Goal: Check status: Check status

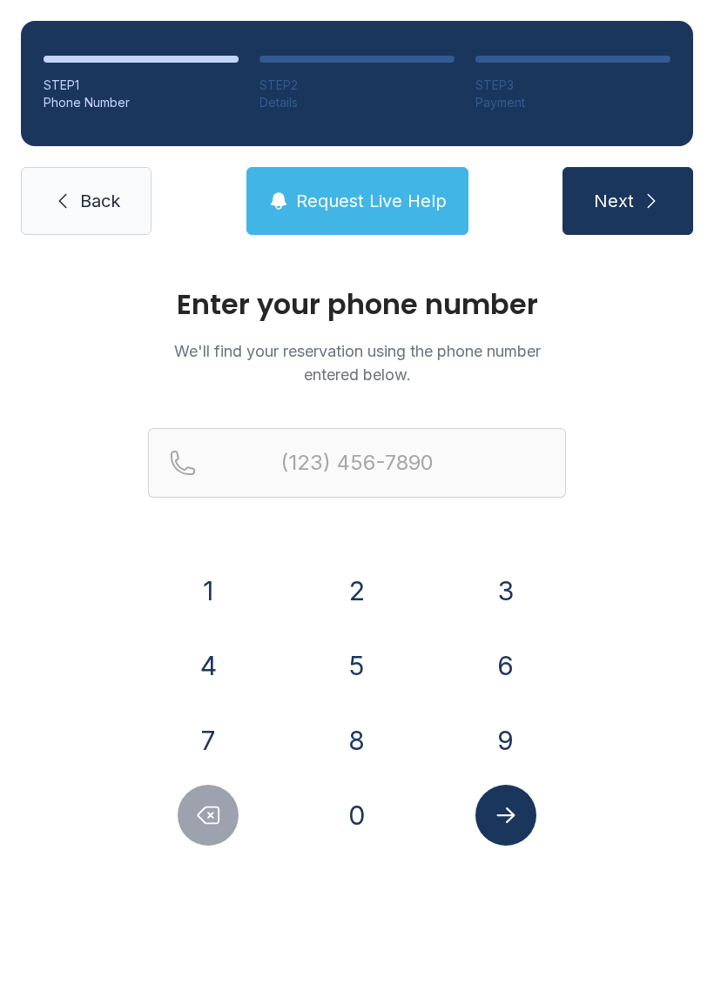
click at [205, 733] on button "7" at bounding box center [208, 740] width 61 height 61
click at [353, 744] on button "8" at bounding box center [356, 740] width 61 height 61
click at [485, 674] on button "6" at bounding box center [505, 665] width 61 height 61
click at [503, 604] on button "3" at bounding box center [505, 590] width 61 height 61
click at [208, 665] on button "4" at bounding box center [208, 665] width 61 height 61
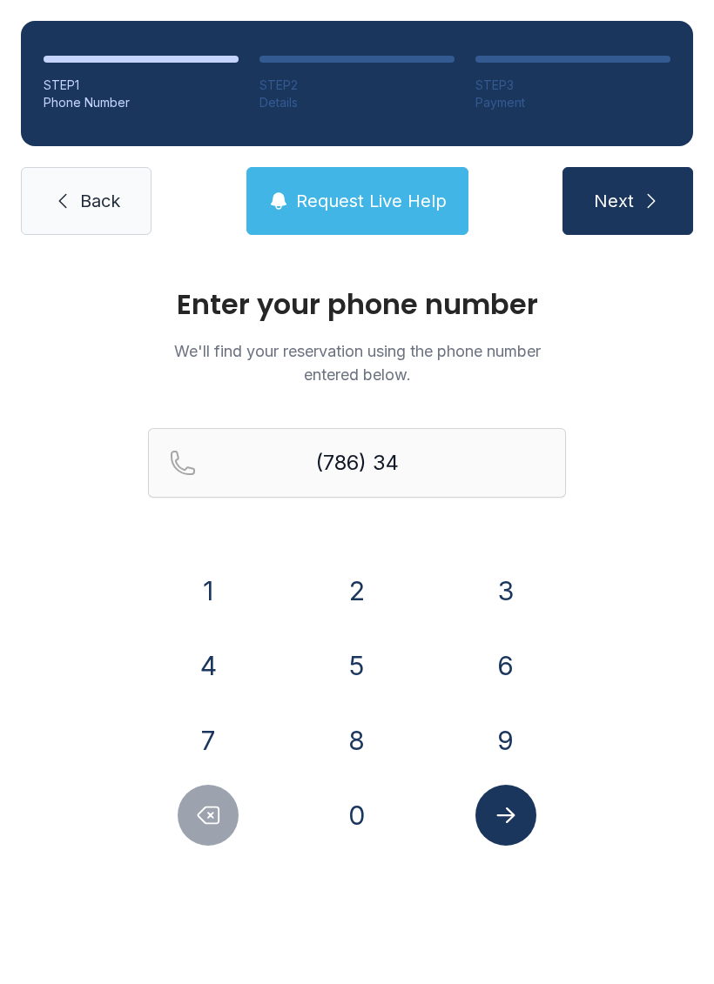
click at [208, 665] on button "4" at bounding box center [208, 665] width 61 height 61
click at [204, 584] on button "1" at bounding box center [208, 590] width 61 height 61
click at [354, 804] on button "0" at bounding box center [356, 815] width 61 height 61
click at [480, 663] on button "6" at bounding box center [505, 665] width 61 height 61
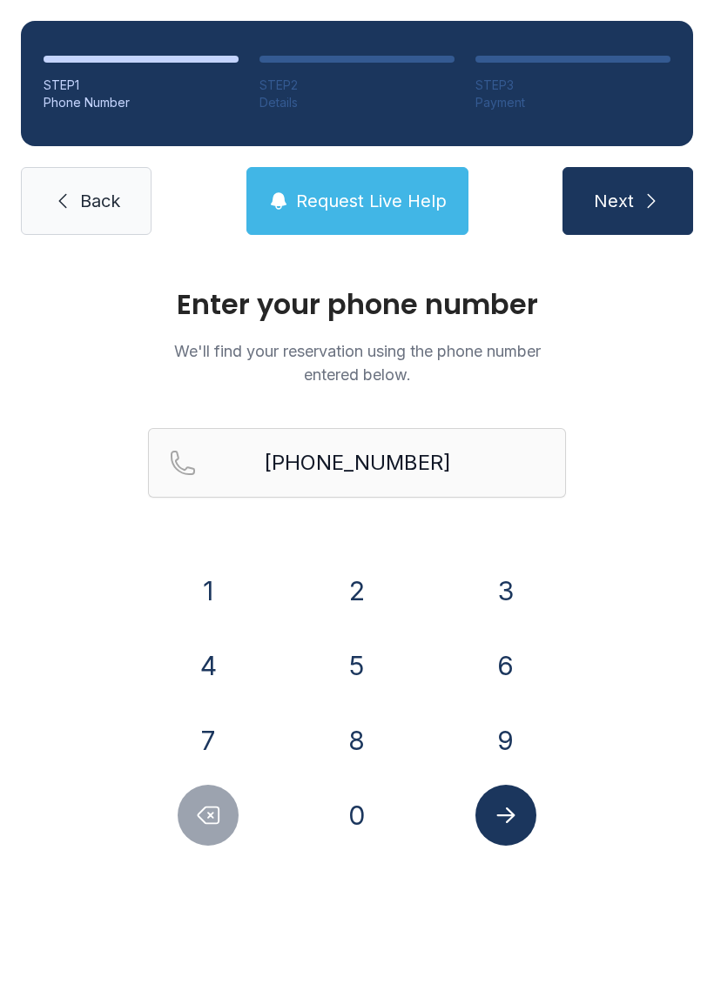
click at [501, 837] on button "Submit lookup form" at bounding box center [505, 815] width 61 height 61
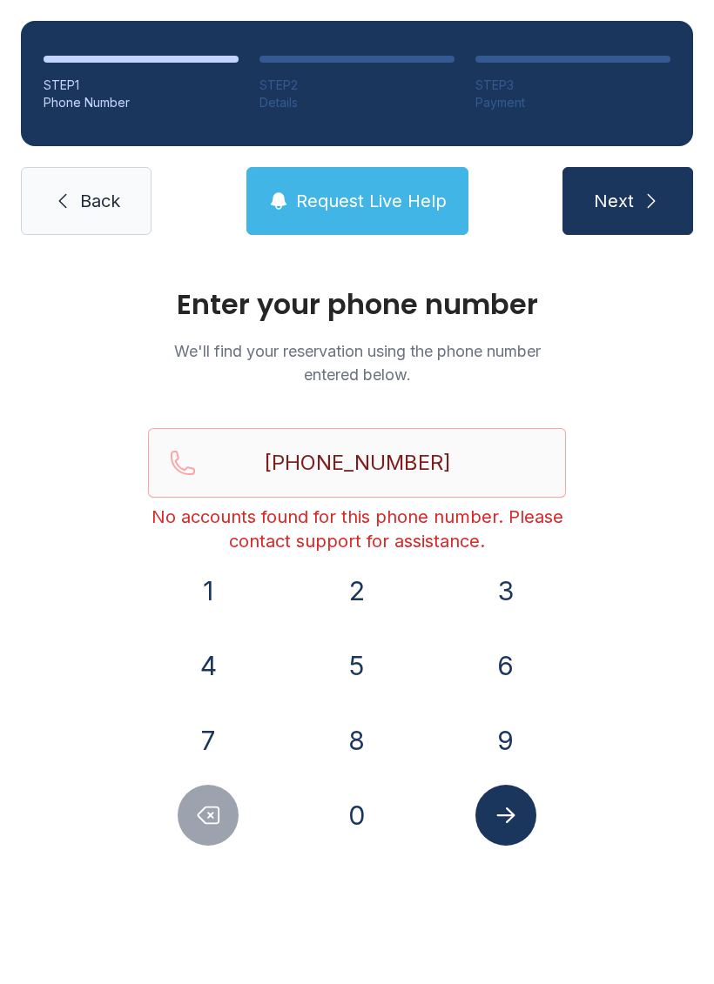
click at [507, 576] on button "3" at bounding box center [505, 590] width 61 height 61
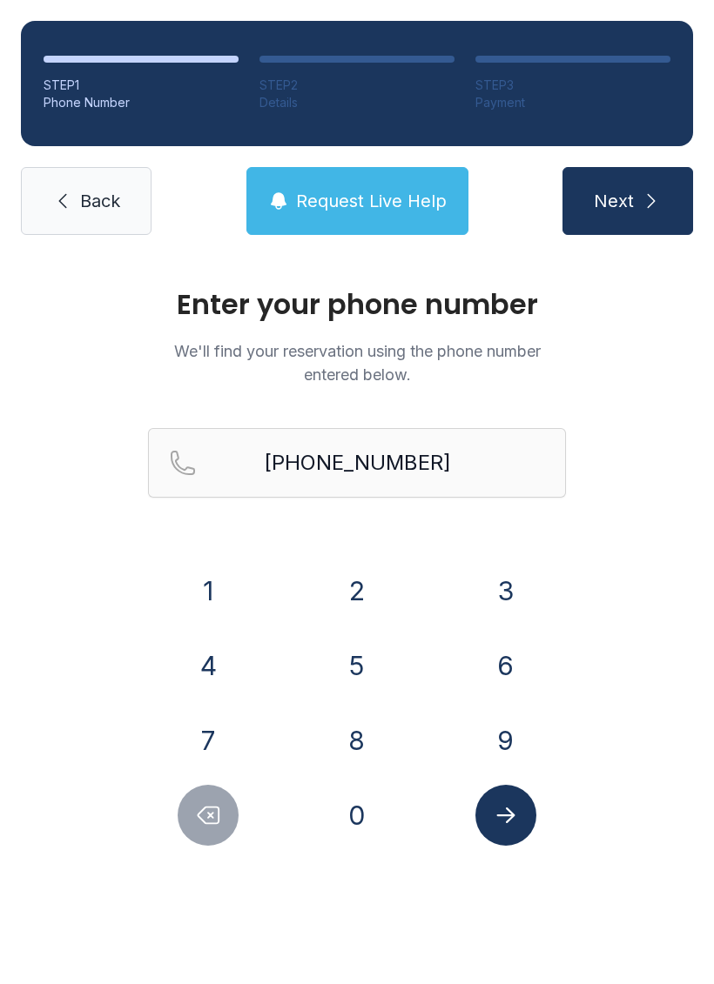
click at [360, 692] on button "5" at bounding box center [356, 665] width 61 height 61
click at [359, 621] on button "2" at bounding box center [356, 590] width 61 height 61
click at [216, 802] on button "Delete number" at bounding box center [208, 815] width 61 height 61
click at [216, 801] on button "Delete number" at bounding box center [208, 815] width 61 height 61
click at [218, 814] on icon "Delete number" at bounding box center [208, 816] width 21 height 17
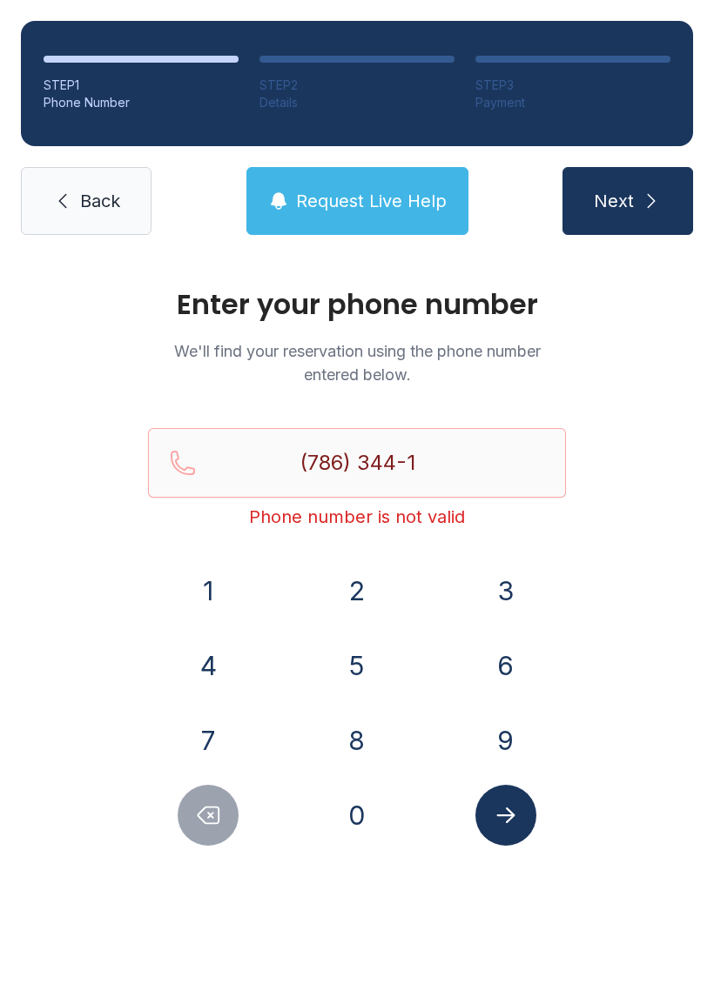
click at [218, 814] on icon "Delete number" at bounding box center [208, 815] width 26 height 26
click at [231, 832] on button "Delete number" at bounding box center [208, 815] width 61 height 61
click at [237, 837] on div at bounding box center [208, 815] width 121 height 61
click at [231, 817] on button "Delete number" at bounding box center [208, 815] width 61 height 61
click at [230, 816] on button "Delete number" at bounding box center [208, 815] width 61 height 61
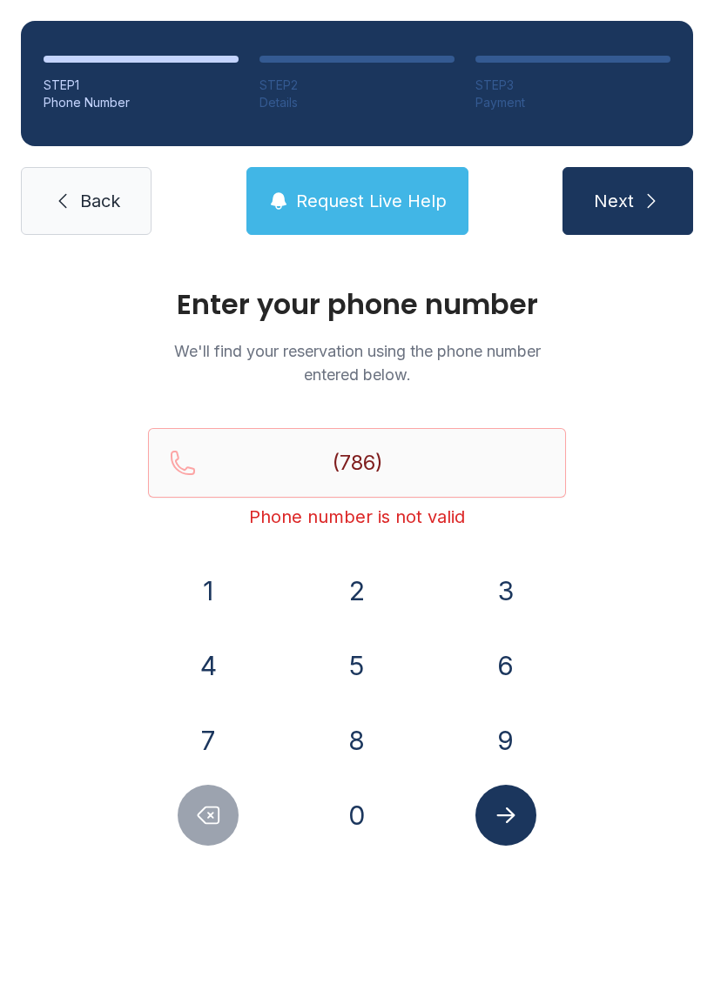
click at [231, 821] on button "Delete number" at bounding box center [208, 815] width 61 height 61
click at [231, 820] on button "Delete number" at bounding box center [208, 815] width 61 height 61
type input "(7"
click at [225, 830] on button "Delete number" at bounding box center [208, 815] width 61 height 61
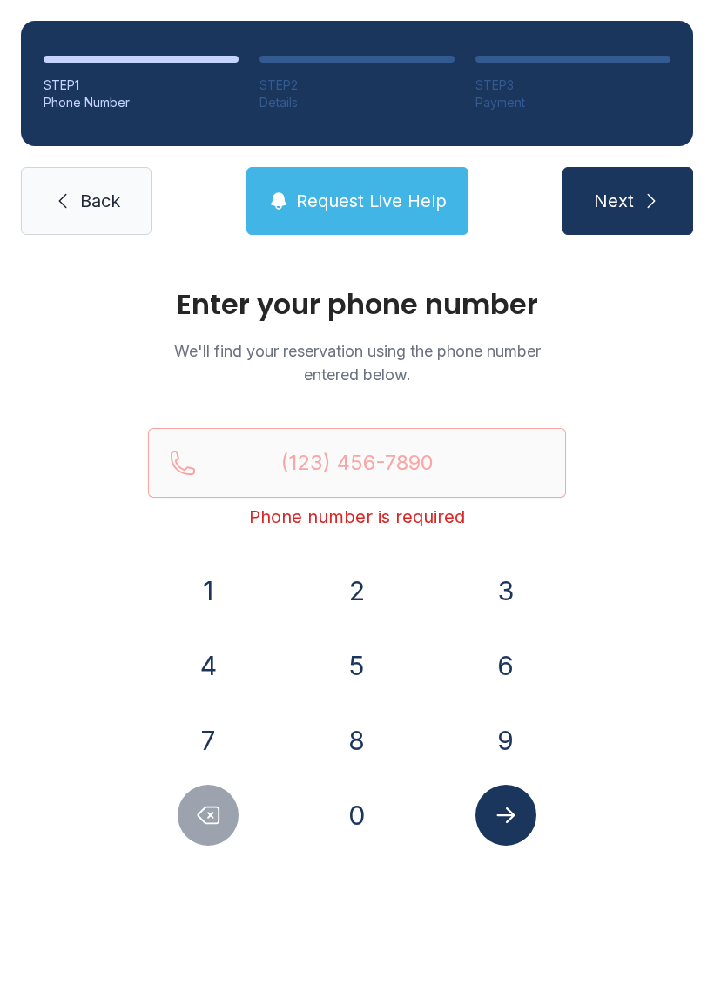
click at [511, 596] on button "3" at bounding box center [505, 590] width 61 height 61
click at [369, 673] on button "5" at bounding box center [356, 665] width 61 height 61
click at [371, 587] on button "2" at bounding box center [356, 590] width 61 height 61
click at [503, 600] on button "3" at bounding box center [505, 590] width 61 height 61
click at [495, 746] on button "9" at bounding box center [505, 740] width 61 height 61
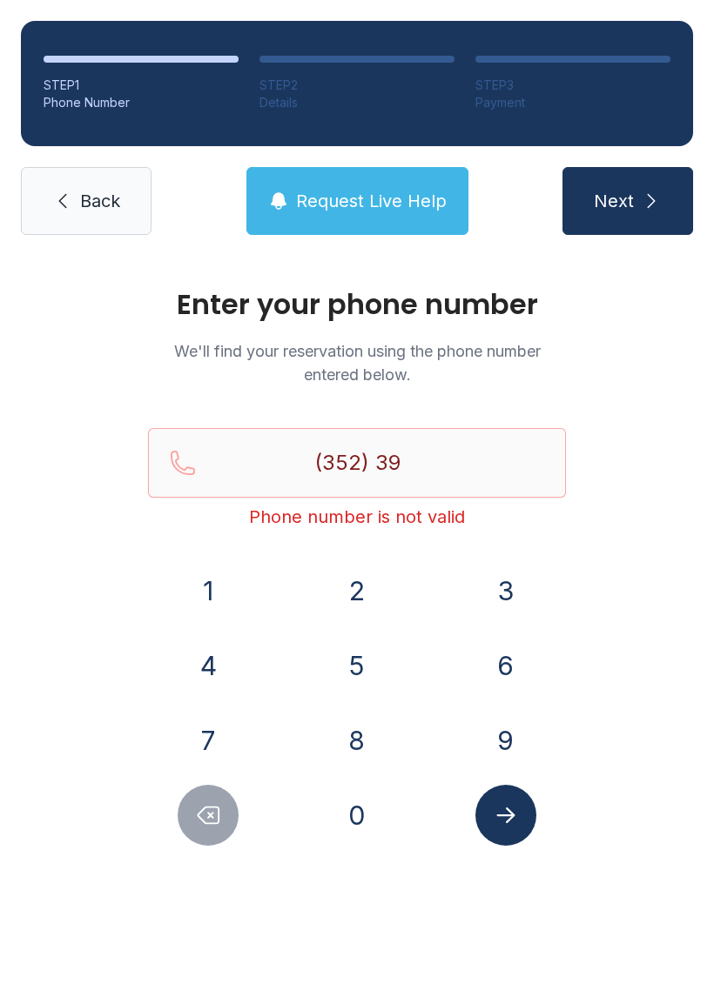
click at [524, 657] on button "6" at bounding box center [505, 665] width 61 height 61
click at [215, 660] on button "4" at bounding box center [208, 665] width 61 height 61
click at [494, 694] on button "6" at bounding box center [505, 665] width 61 height 61
click at [521, 584] on button "3" at bounding box center [505, 590] width 61 height 61
click at [226, 663] on button "4" at bounding box center [208, 665] width 61 height 61
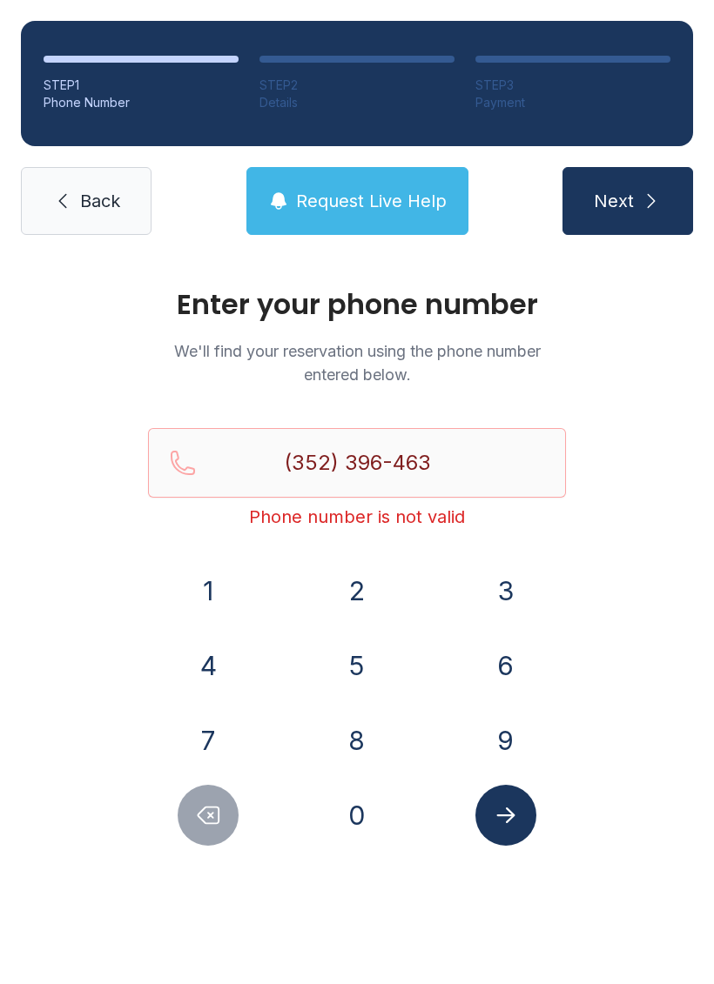
type input "[PHONE_NUMBER]"
click at [512, 835] on button "Submit lookup form" at bounding box center [505, 815] width 61 height 61
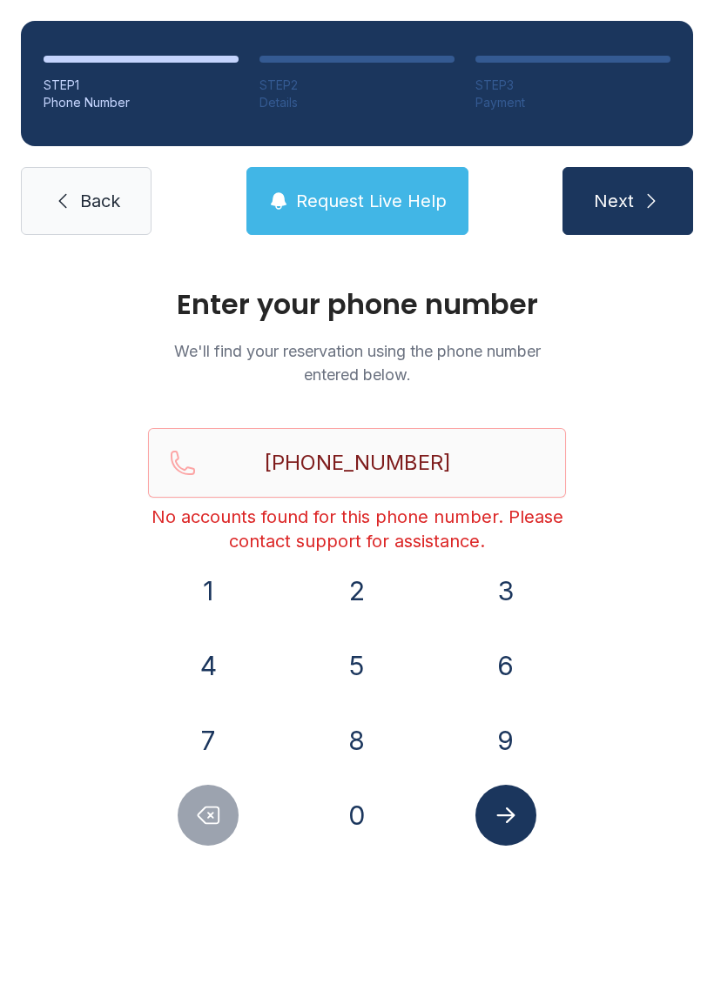
click at [499, 835] on button "Submit lookup form" at bounding box center [505, 815] width 61 height 61
click at [107, 220] on link "Back" at bounding box center [86, 201] width 131 height 68
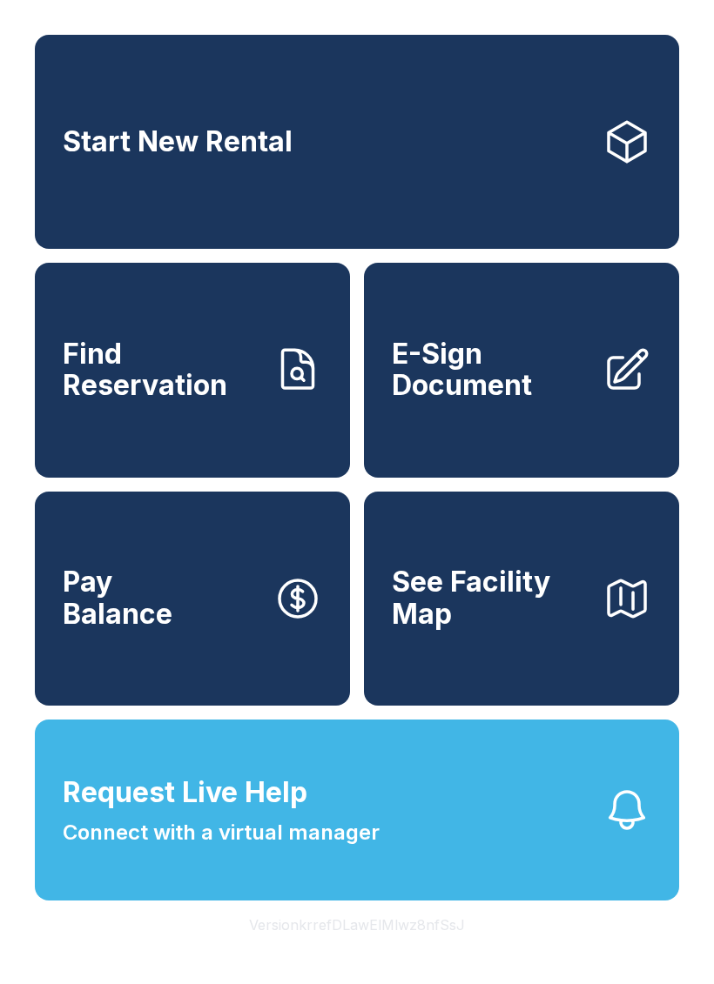
click at [223, 402] on span "Find Reservation" at bounding box center [161, 371] width 197 height 64
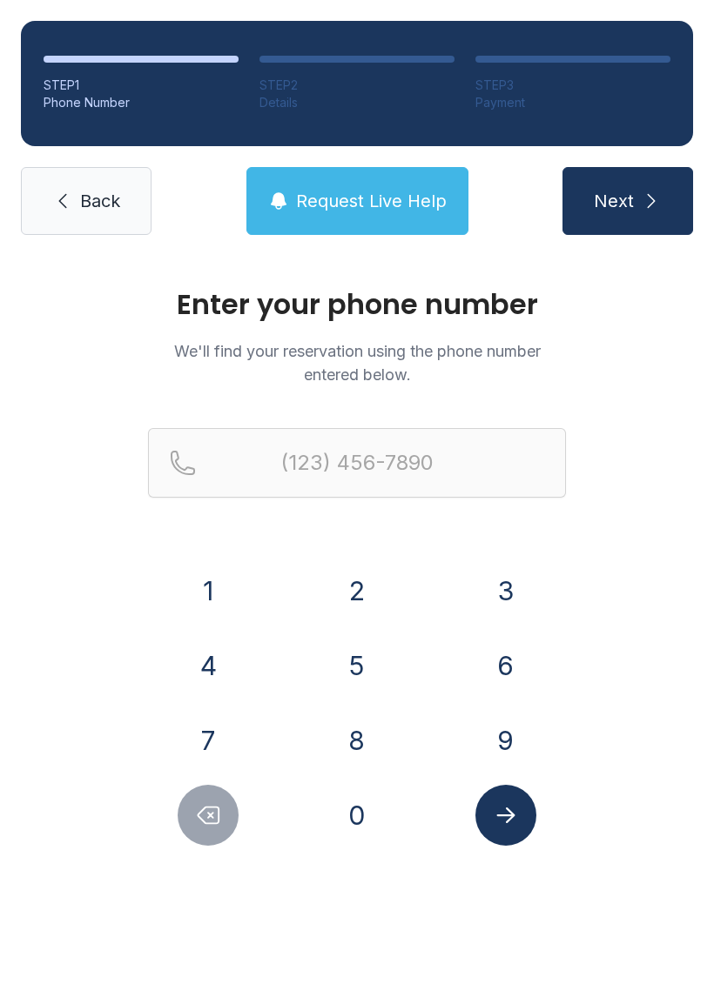
click at [510, 574] on button "3" at bounding box center [505, 590] width 61 height 61
click at [366, 665] on button "5" at bounding box center [356, 665] width 61 height 61
click at [359, 603] on button "2" at bounding box center [356, 590] width 61 height 61
click at [498, 595] on button "3" at bounding box center [505, 590] width 61 height 61
click at [511, 735] on button "9" at bounding box center [505, 740] width 61 height 61
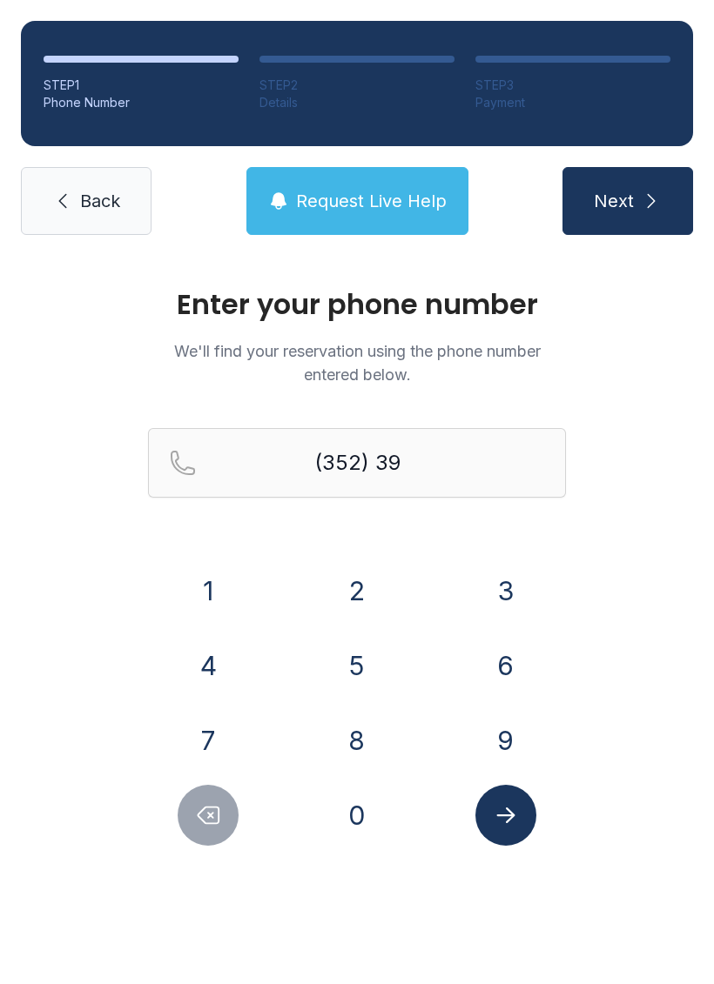
click at [525, 670] on button "6" at bounding box center [505, 665] width 61 height 61
click at [212, 659] on button "4" at bounding box center [208, 665] width 61 height 61
click at [497, 686] on button "6" at bounding box center [505, 665] width 61 height 61
click at [518, 602] on button "3" at bounding box center [505, 590] width 61 height 61
click at [213, 649] on button "4" at bounding box center [208, 665] width 61 height 61
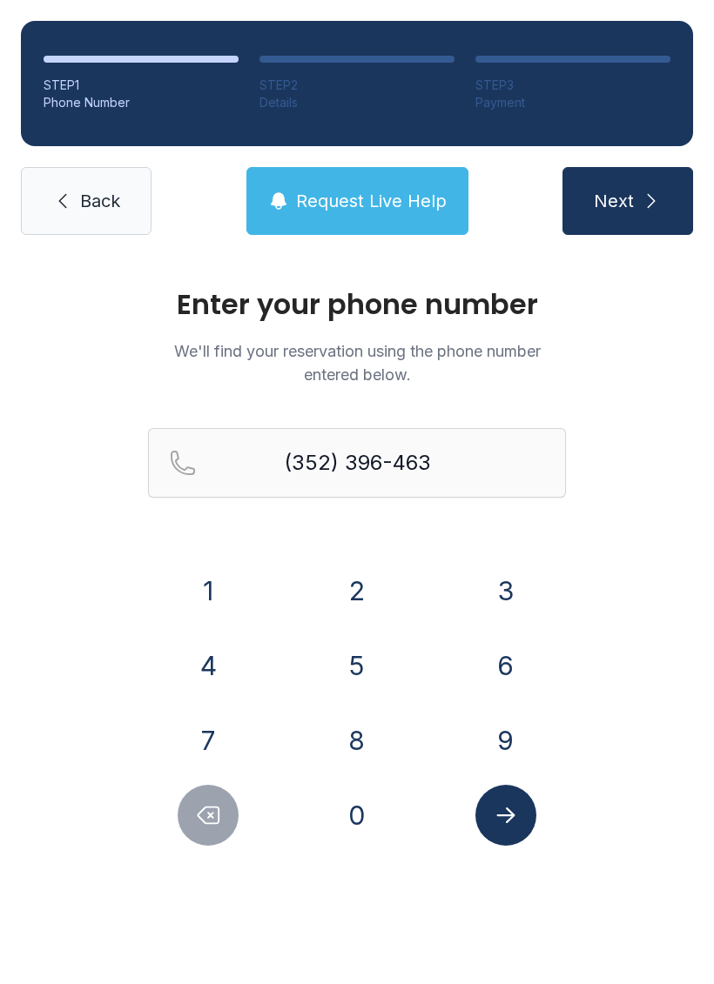
type input "[PHONE_NUMBER]"
click at [506, 845] on button "Submit lookup form" at bounding box center [505, 815] width 61 height 61
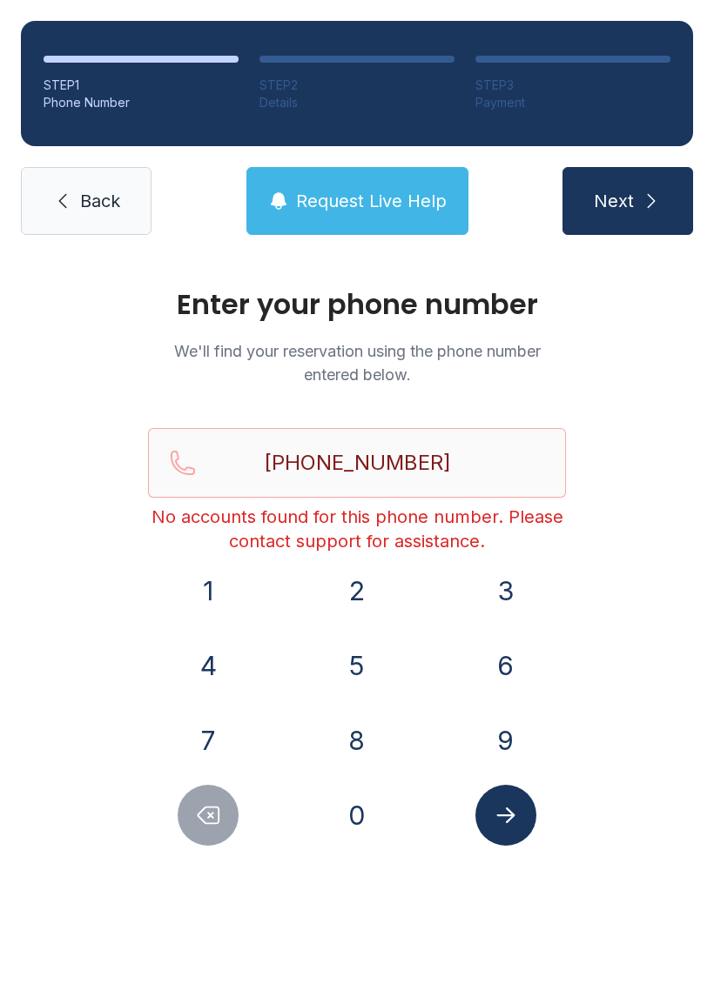
click at [372, 211] on span "Request Live Help" at bounding box center [371, 201] width 151 height 24
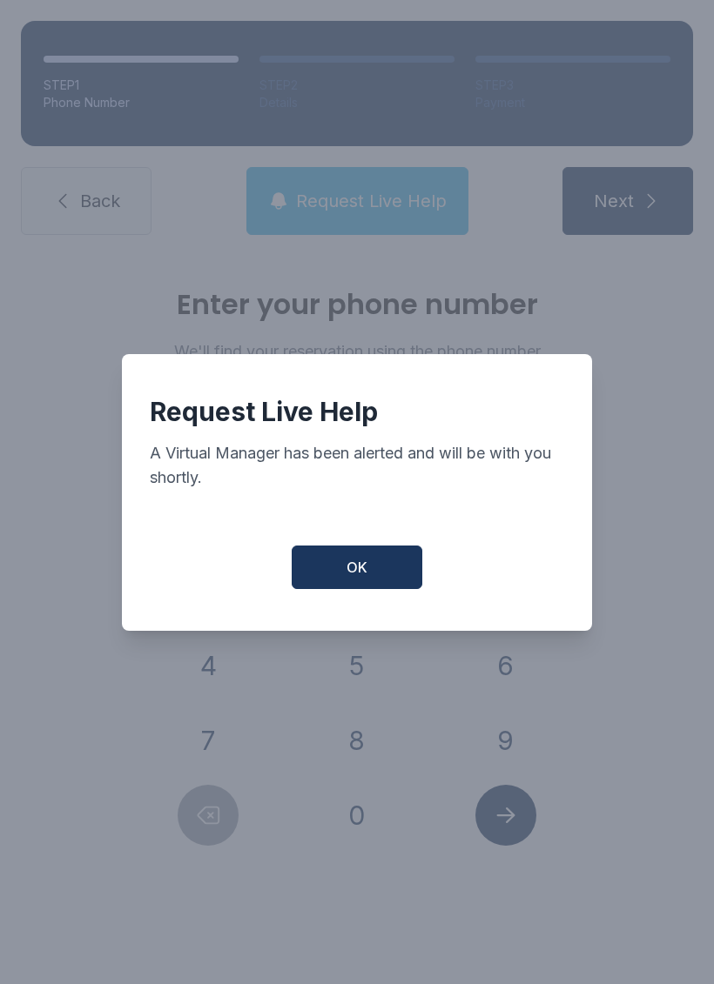
click at [351, 578] on span "OK" at bounding box center [356, 567] width 21 height 21
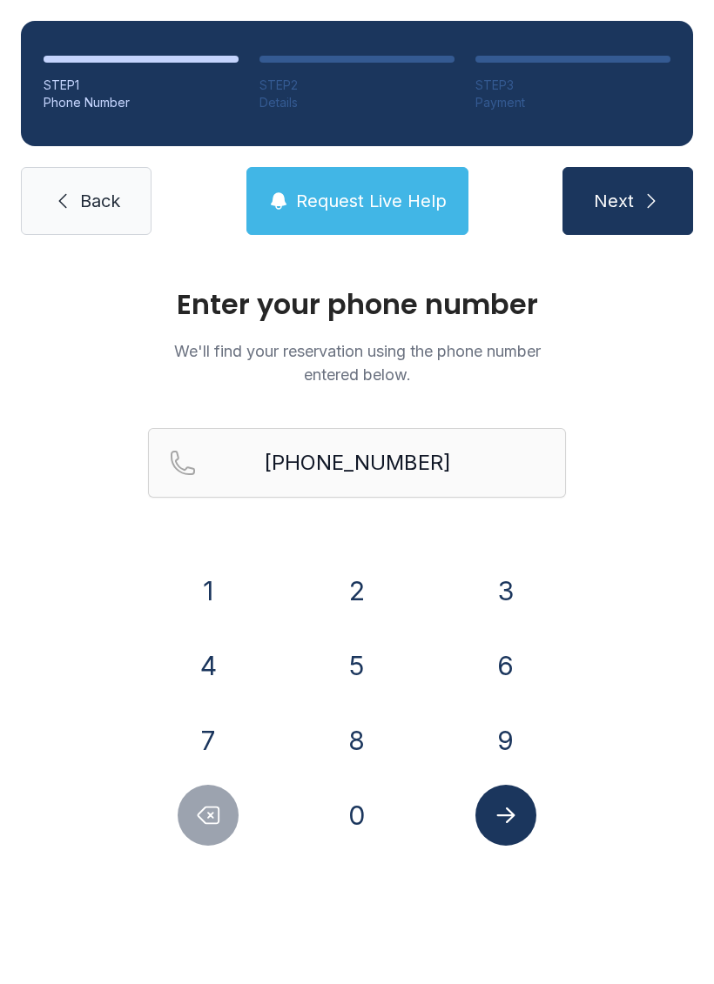
click at [118, 218] on link "Back" at bounding box center [86, 201] width 131 height 68
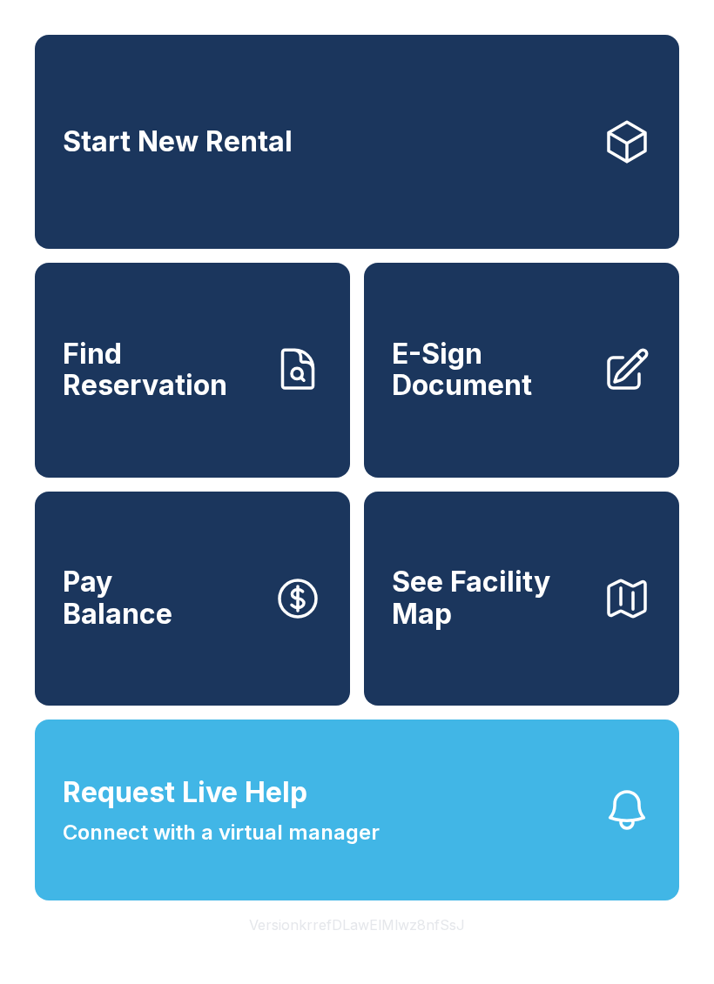
click at [181, 893] on button "Request Live Help Connect with a virtual manager" at bounding box center [357, 810] width 644 height 181
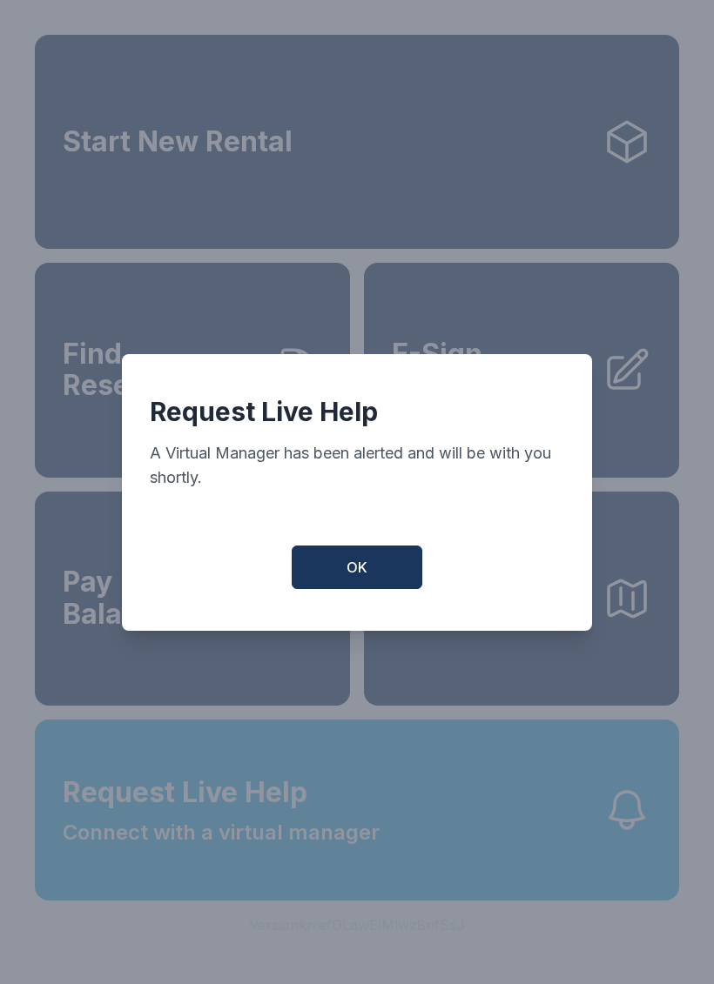
click at [359, 574] on span "OK" at bounding box center [356, 567] width 21 height 21
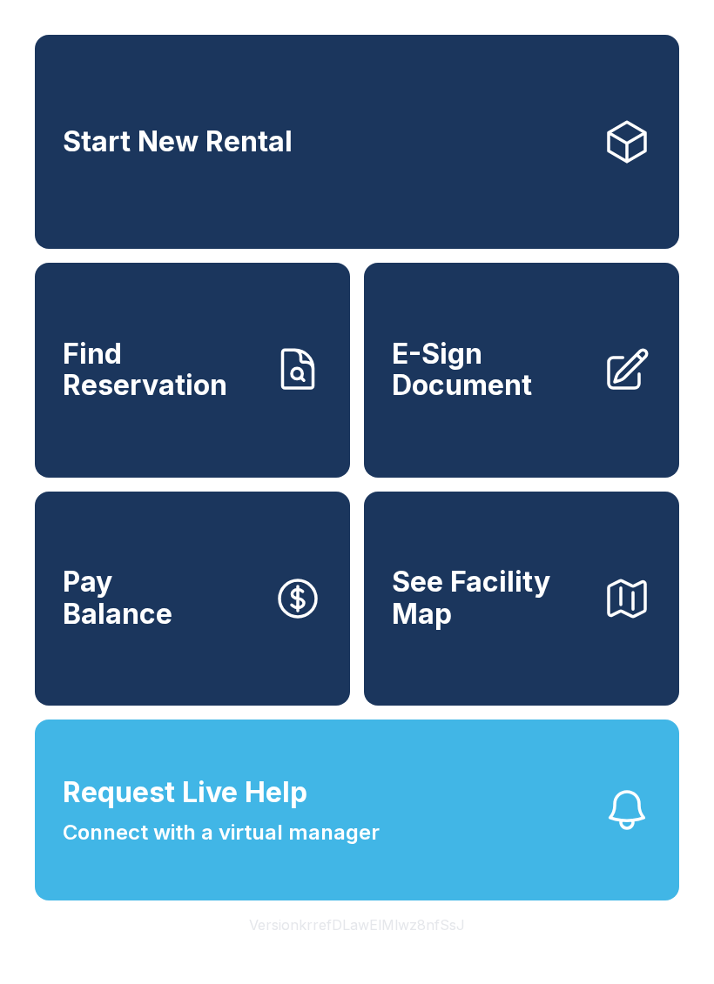
click at [214, 402] on span "Find Reservation" at bounding box center [161, 371] width 197 height 64
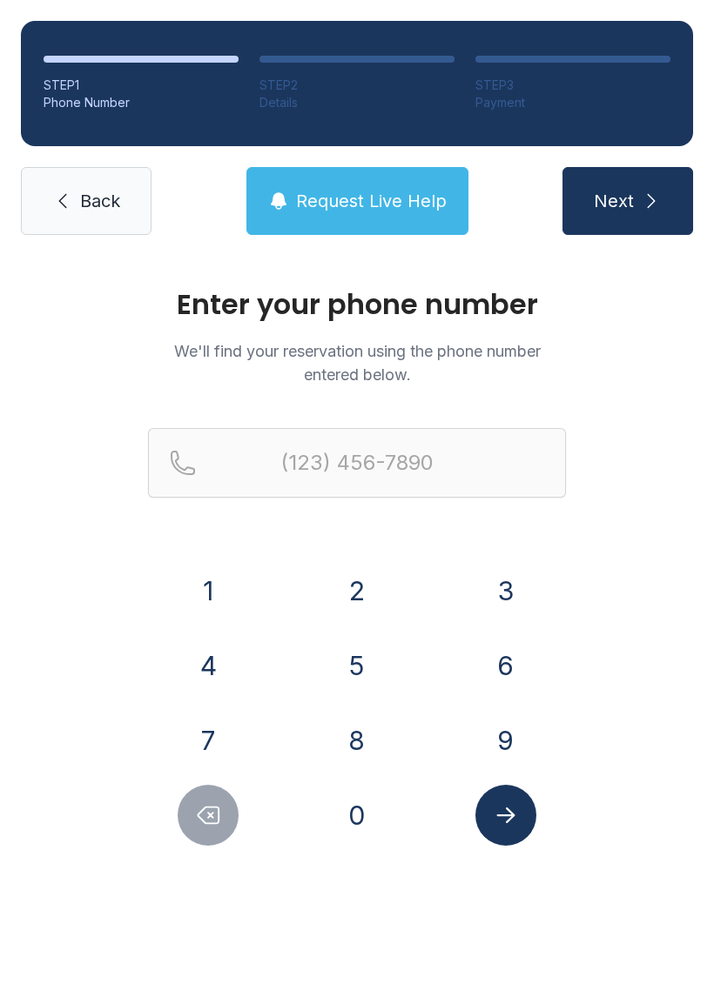
click at [324, 221] on button "Request Live Help" at bounding box center [357, 201] width 222 height 68
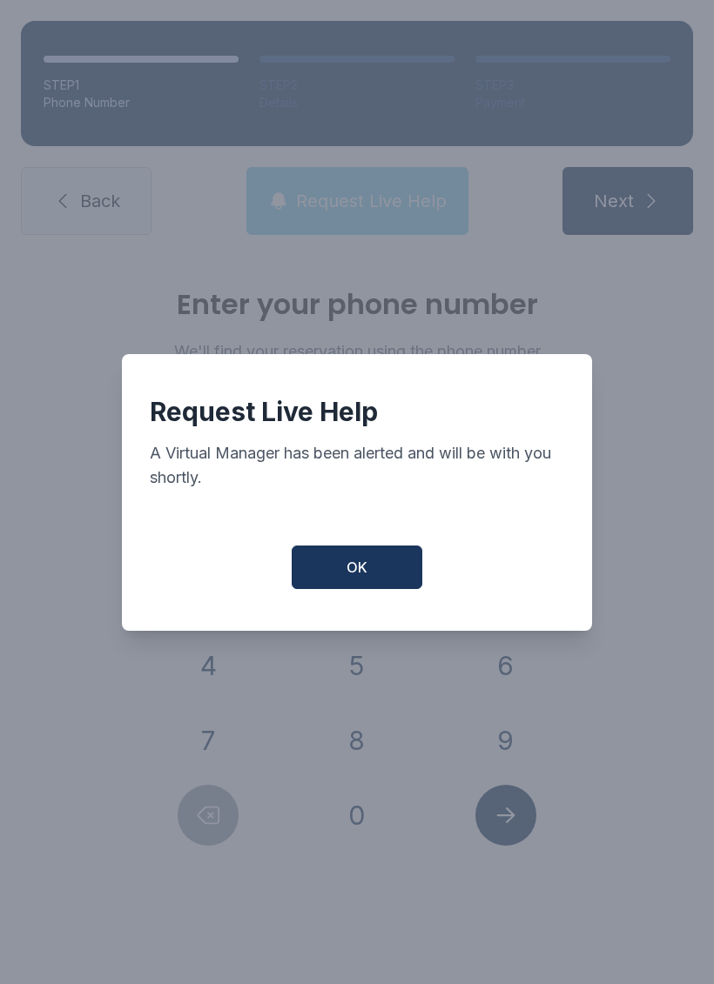
click at [324, 220] on div "Request Live Help A Virtual Manager has been alerted and will be with you short…" at bounding box center [357, 492] width 714 height 984
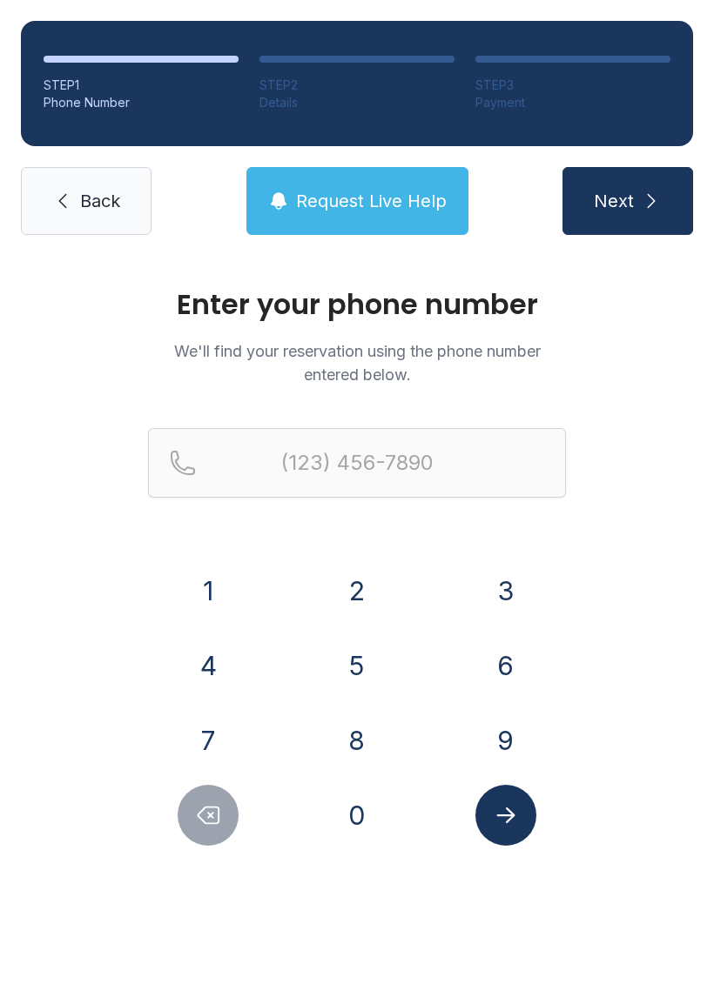
click at [333, 209] on span "Request Live Help" at bounding box center [371, 201] width 151 height 24
